Goal: Information Seeking & Learning: Learn about a topic

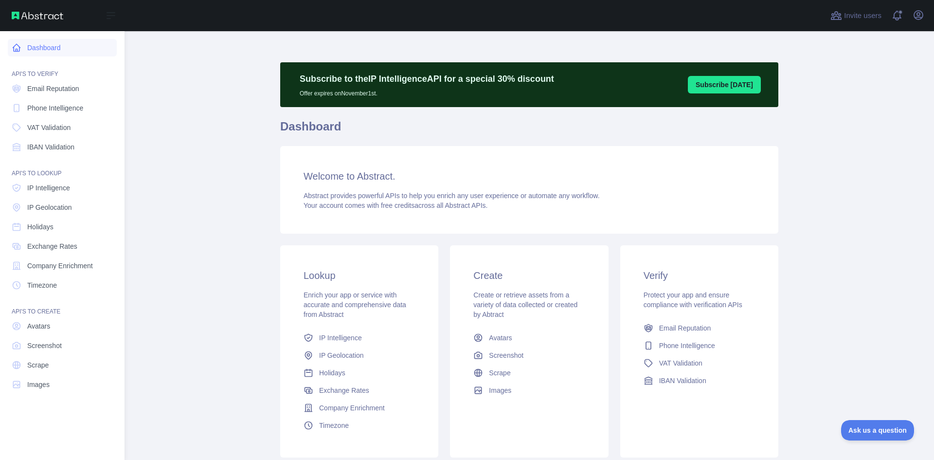
click at [45, 41] on link "Dashboard" at bounding box center [62, 48] width 109 height 18
click at [51, 89] on span "Email Reputation" at bounding box center [53, 89] width 52 height 10
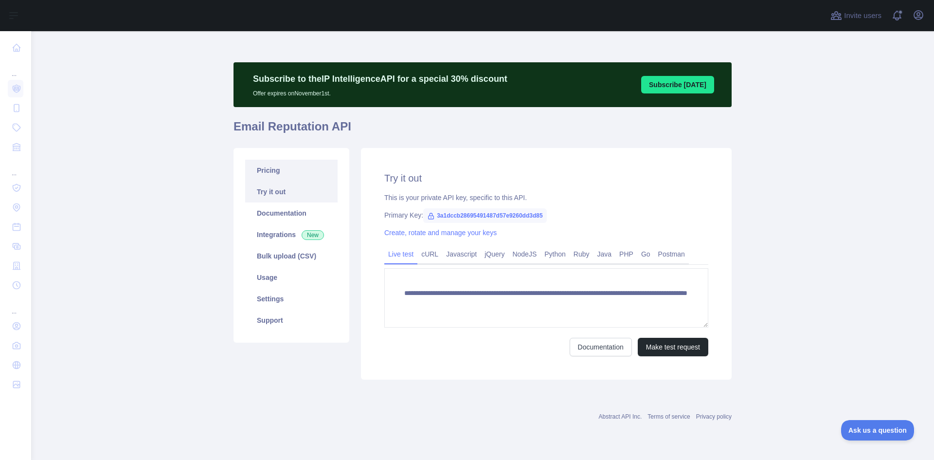
click at [268, 166] on link "Pricing" at bounding box center [291, 169] width 92 height 21
